Goal: Find specific page/section: Find specific page/section

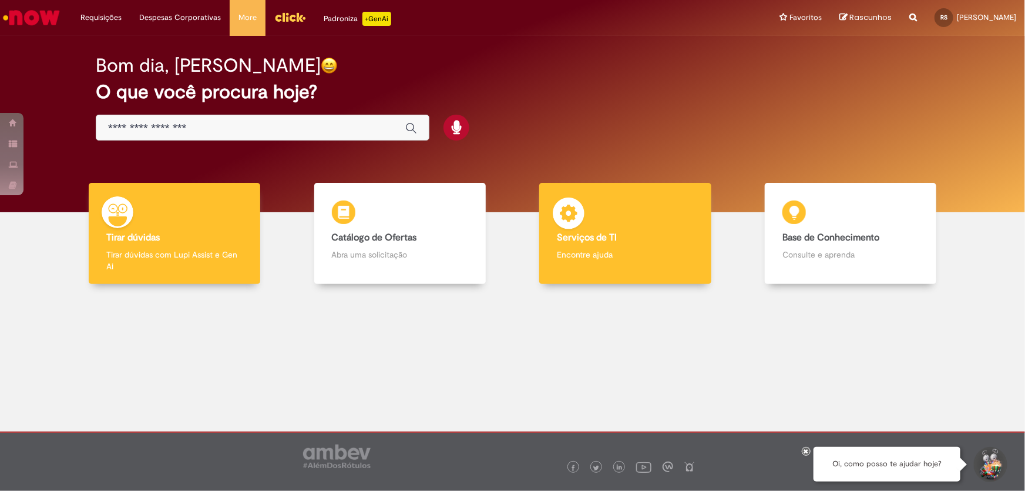
click at [621, 217] on div "Serviços de TI Serviços de TI Encontre ajuda" at bounding box center [625, 234] width 172 height 102
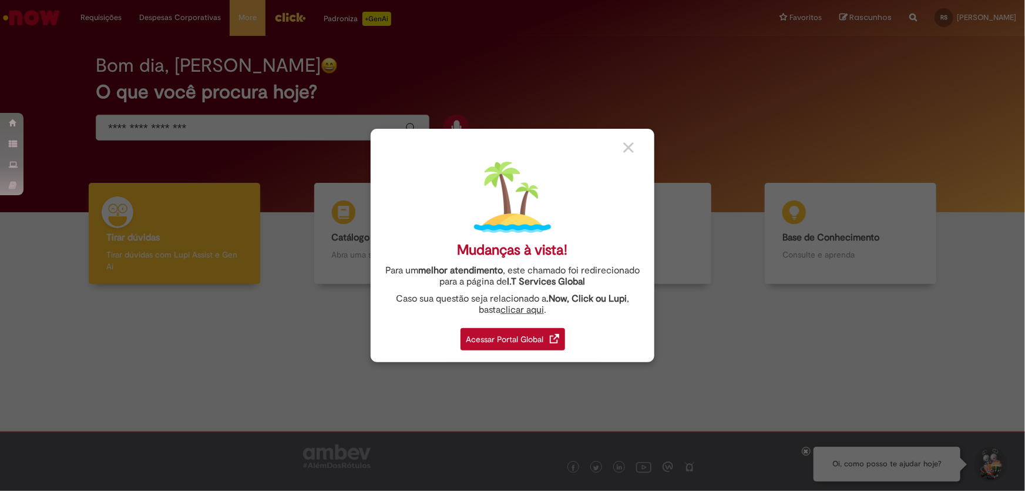
click at [503, 334] on div "Acessar Portal Global" at bounding box center [513, 339] width 105 height 22
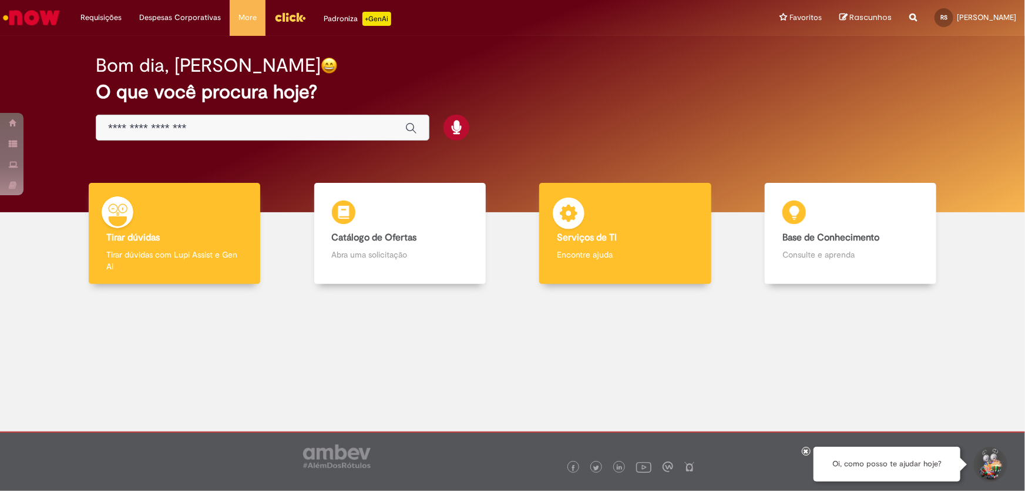
click at [566, 223] on img at bounding box center [568, 214] width 35 height 35
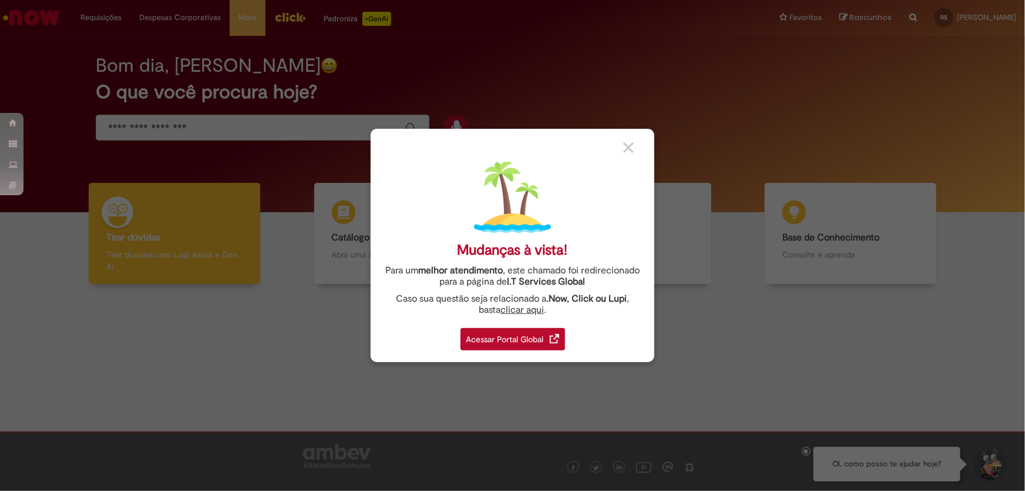
click at [519, 344] on div "Acessar Portal Global" at bounding box center [513, 339] width 105 height 22
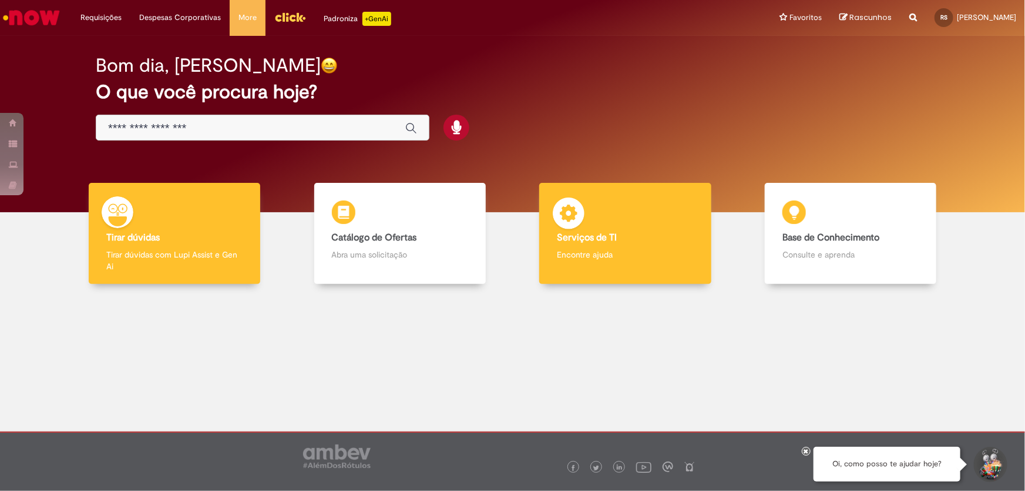
click at [578, 234] on b "Serviços de TI" at bounding box center [587, 237] width 60 height 12
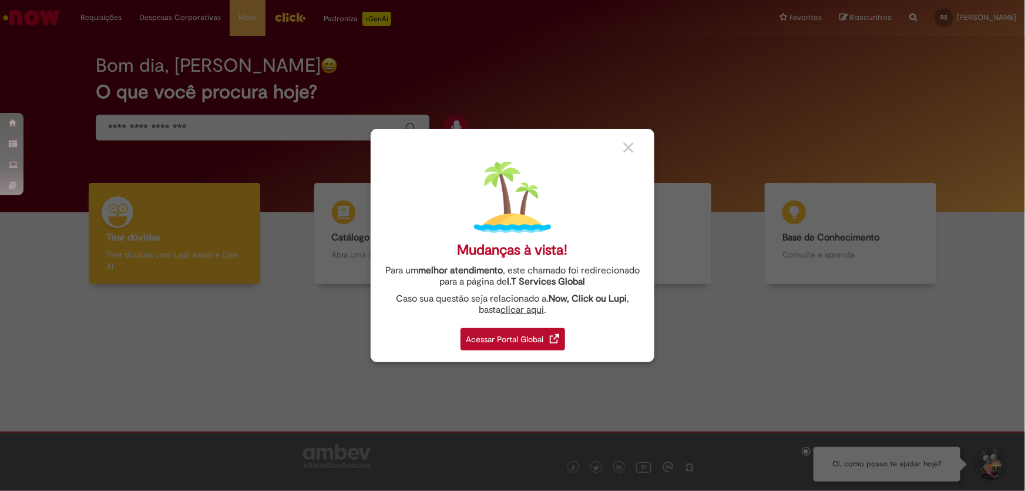
click at [529, 343] on div "Acessar Portal Global" at bounding box center [513, 339] width 105 height 22
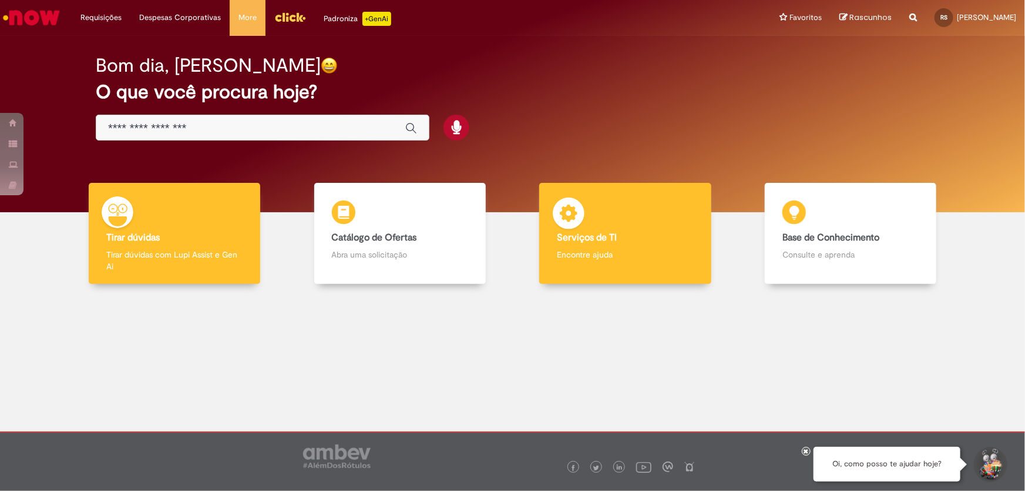
click at [594, 225] on div "Serviços de TI Serviços de TI Encontre ajuda" at bounding box center [625, 234] width 172 height 102
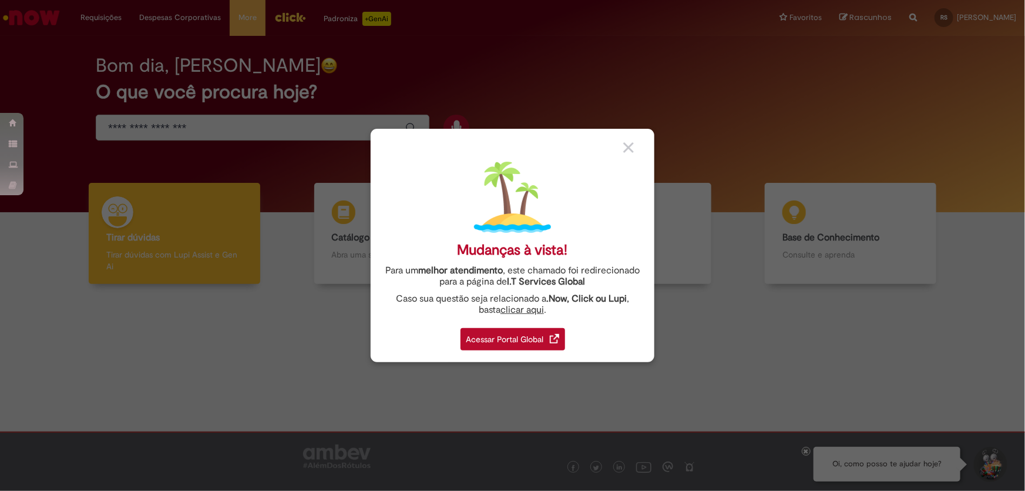
click at [498, 336] on div "Acessar Portal Global" at bounding box center [513, 339] width 105 height 22
